Goal: Task Accomplishment & Management: Use online tool/utility

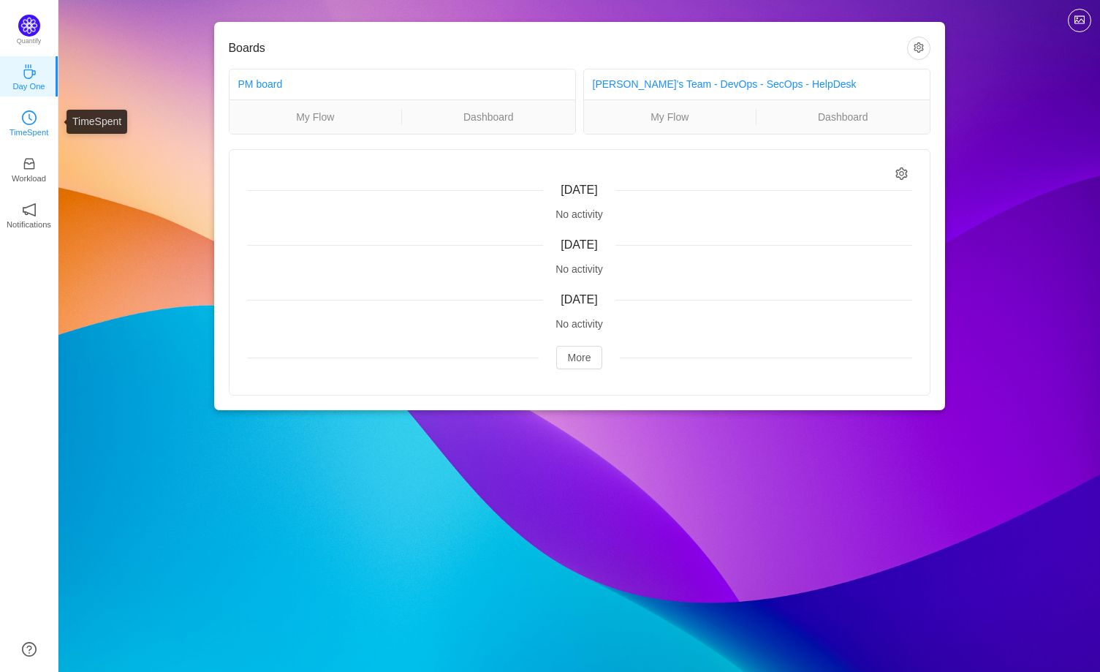
click at [31, 128] on p "TimeSpent" at bounding box center [29, 132] width 39 height 13
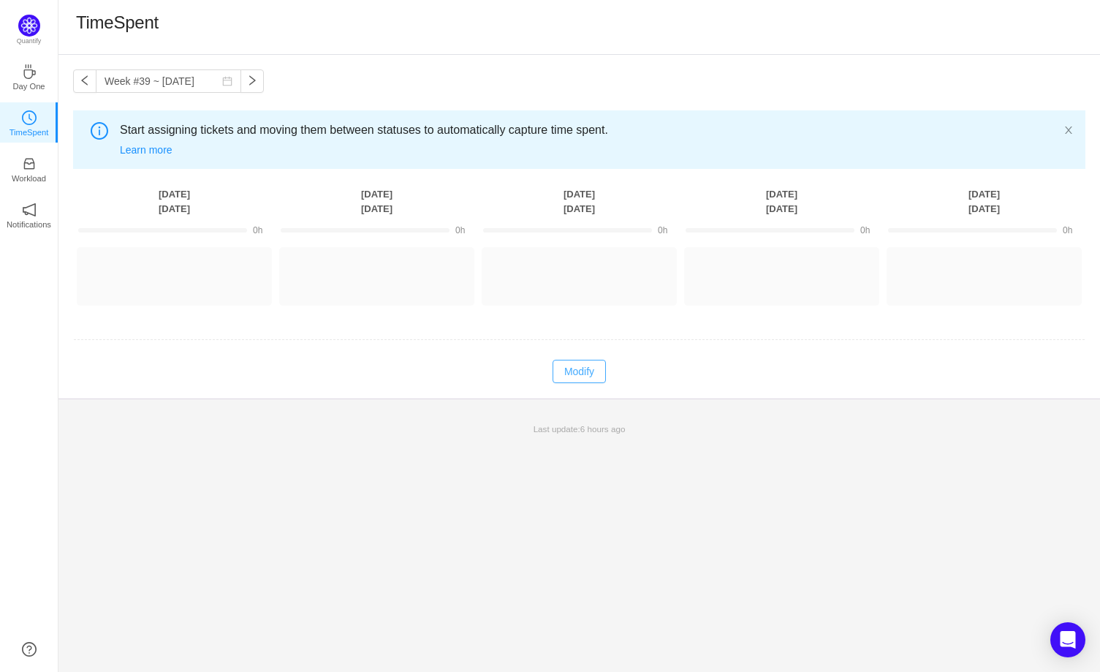
click at [582, 378] on button "Modify" at bounding box center [579, 371] width 53 height 23
click at [335, 272] on button "Log Time" at bounding box center [365, 269] width 81 height 23
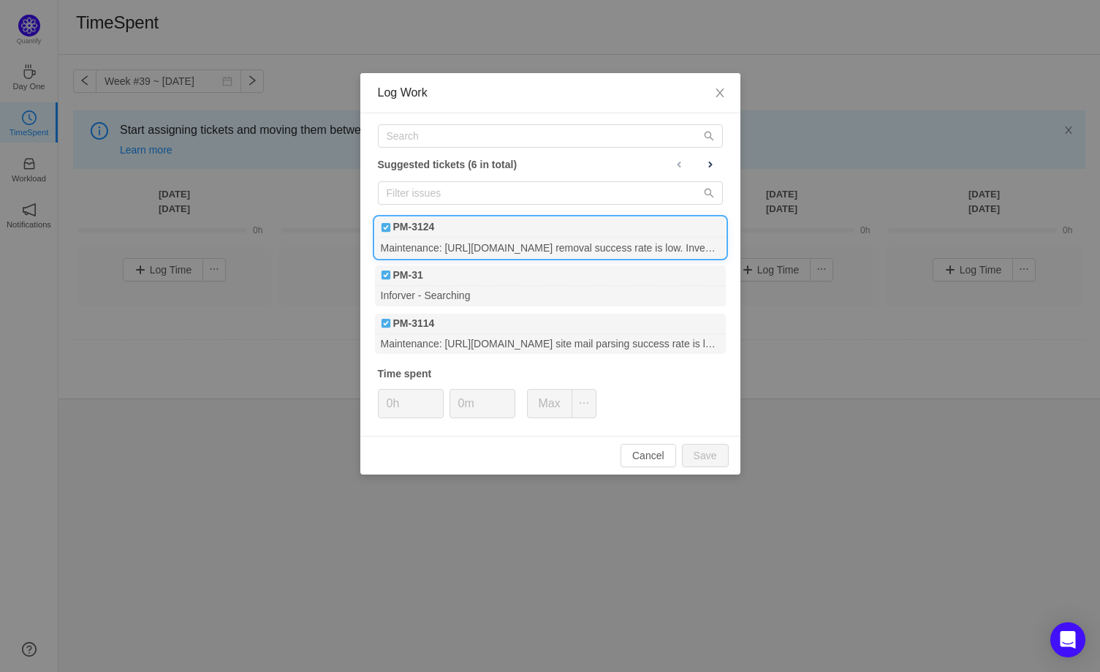
click at [471, 238] on div "Maintenance: [URL][DOMAIN_NAME] removal success rate is low. Investigate & fix." at bounding box center [550, 248] width 351 height 20
click at [392, 403] on input "0h" at bounding box center [411, 404] width 64 height 28
click at [712, 460] on button "Save" at bounding box center [705, 455] width 47 height 23
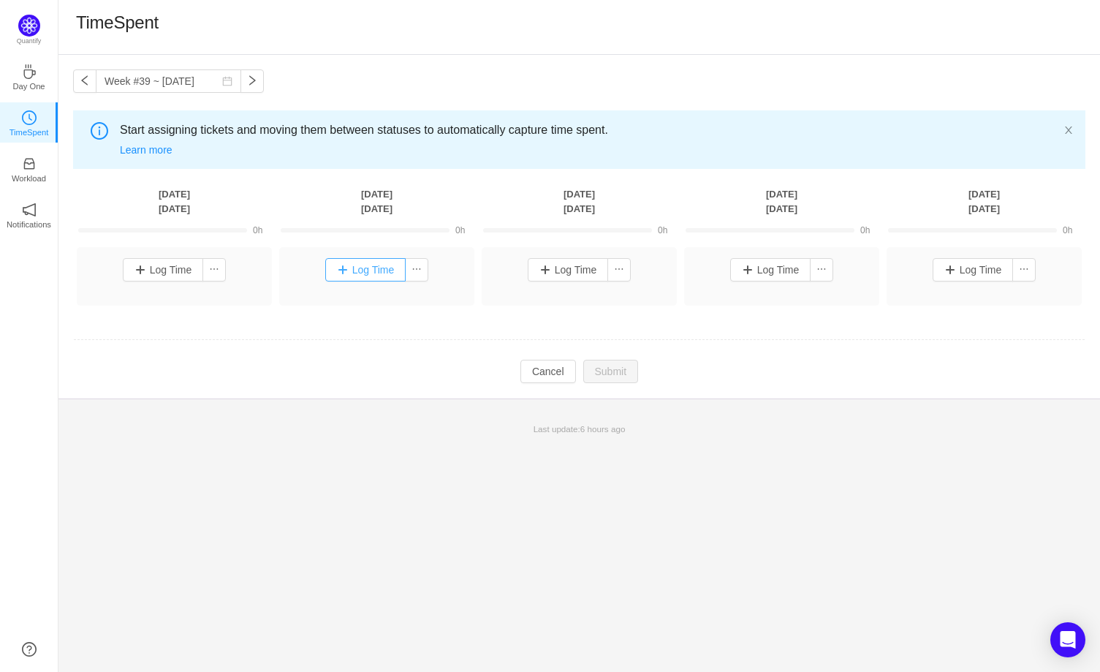
click at [353, 270] on button "Log Time" at bounding box center [365, 269] width 81 height 23
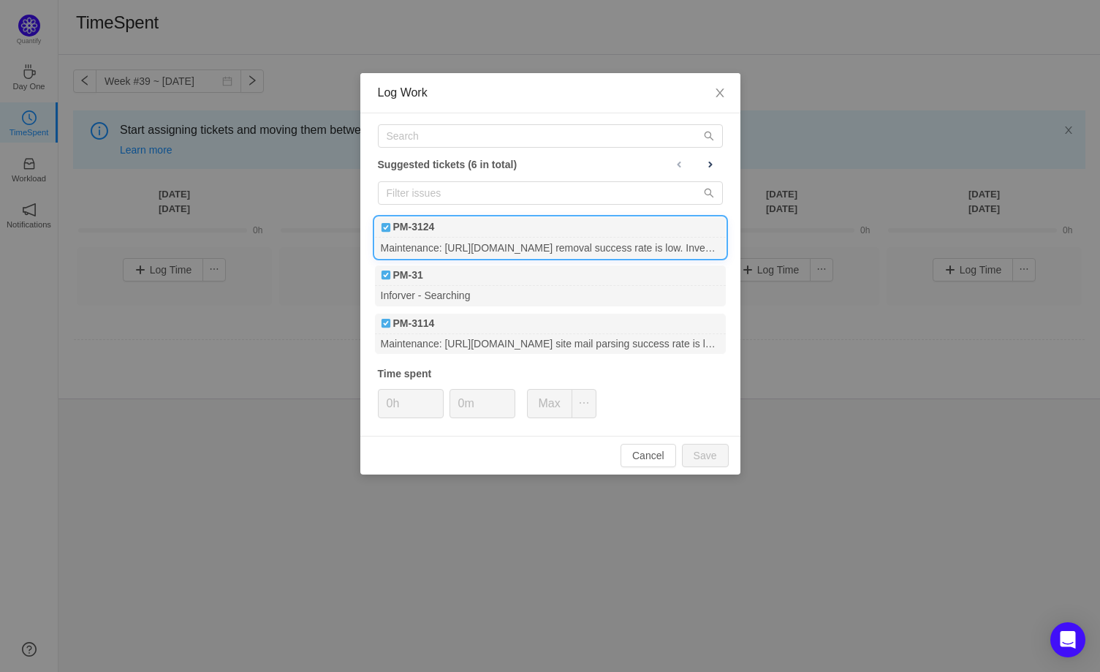
click at [417, 225] on b "PM-3124" at bounding box center [414, 226] width 42 height 15
click at [495, 401] on input "0m" at bounding box center [482, 404] width 64 height 28
click at [694, 455] on button "Save" at bounding box center [705, 455] width 47 height 23
type input "0h"
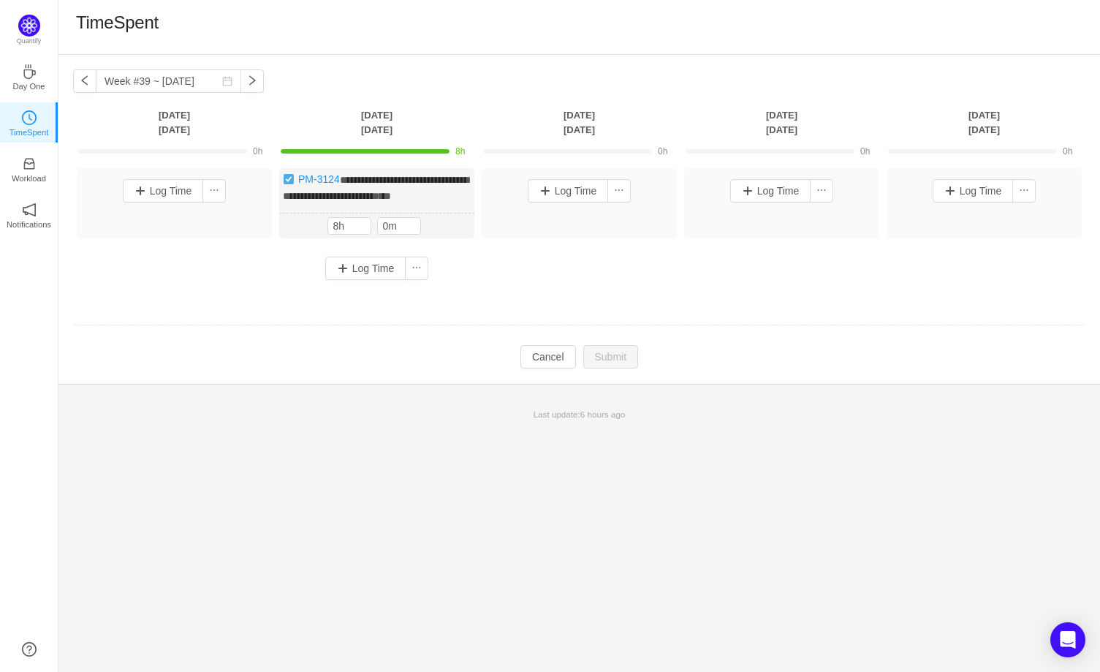
click at [871, 384] on div "**********" at bounding box center [578, 219] width 1041 height 329
